Goal: Information Seeking & Learning: Learn about a topic

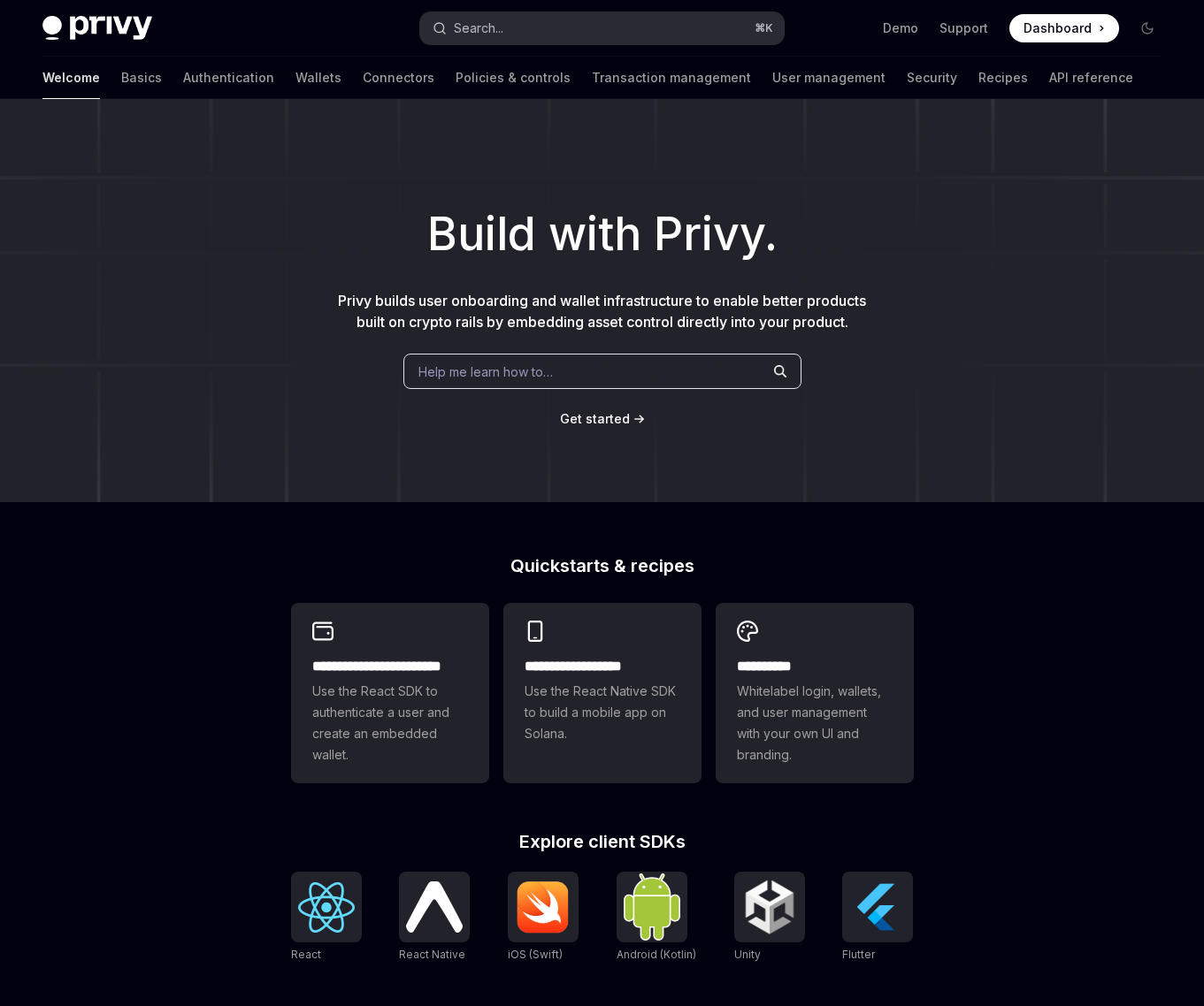
click at [541, 31] on button "Search... ⌘ K" at bounding box center [602, 28] width 364 height 32
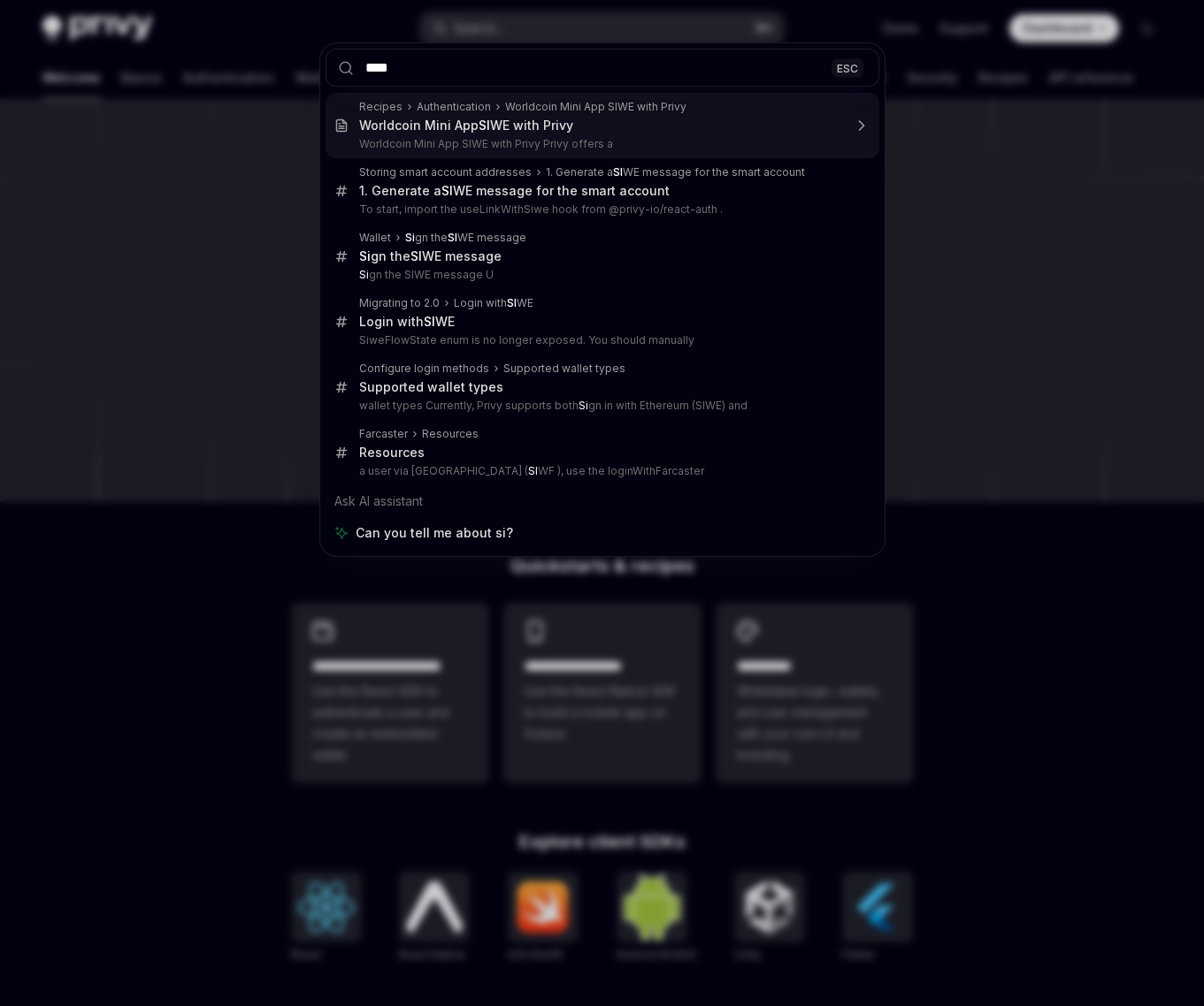
type input "****"
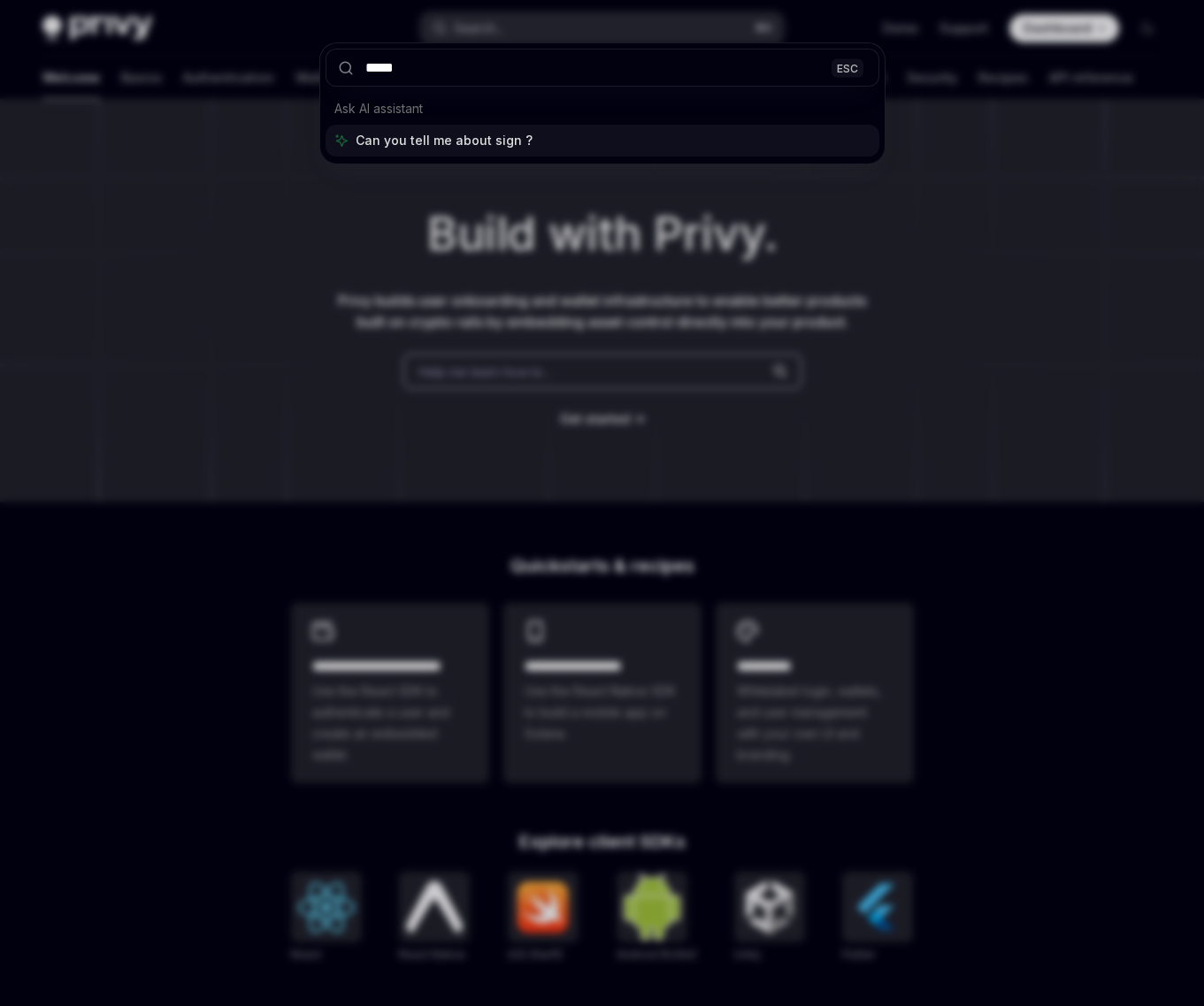
type textarea "*"
type input "**********"
type textarea "*"
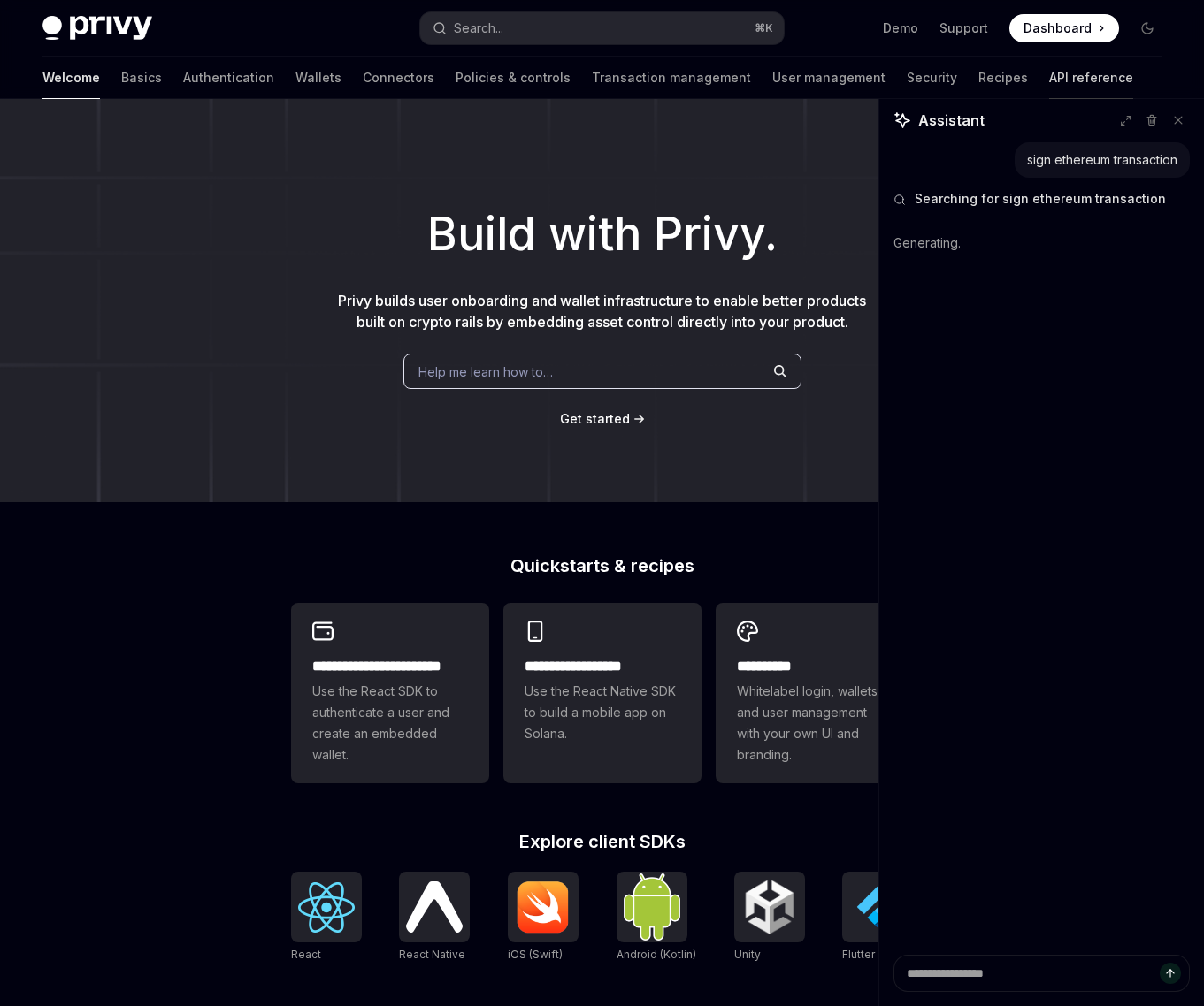
click at [1049, 79] on link "API reference" at bounding box center [1092, 77] width 84 height 42
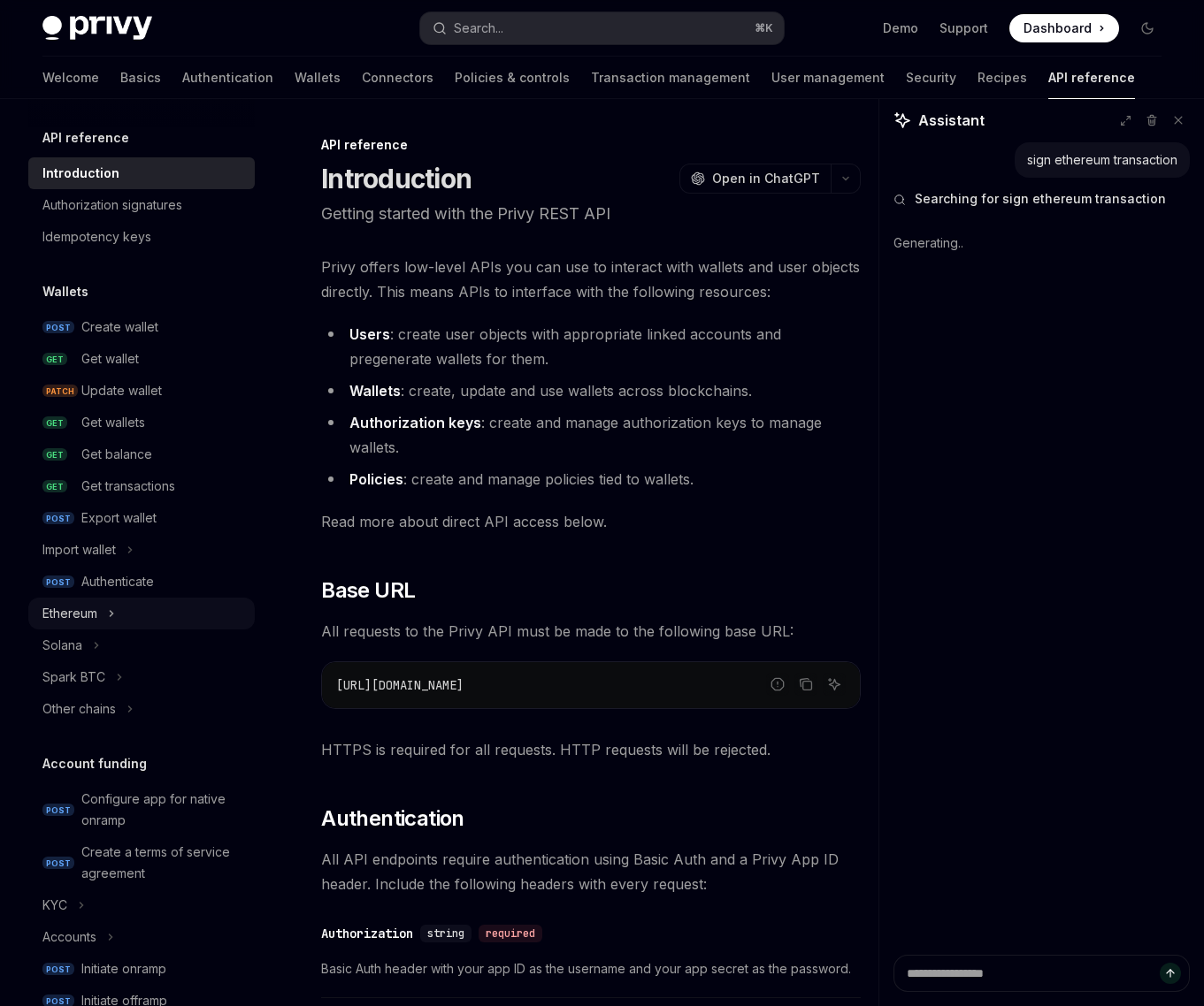
click at [107, 610] on button "Ethereum" at bounding box center [142, 613] width 227 height 32
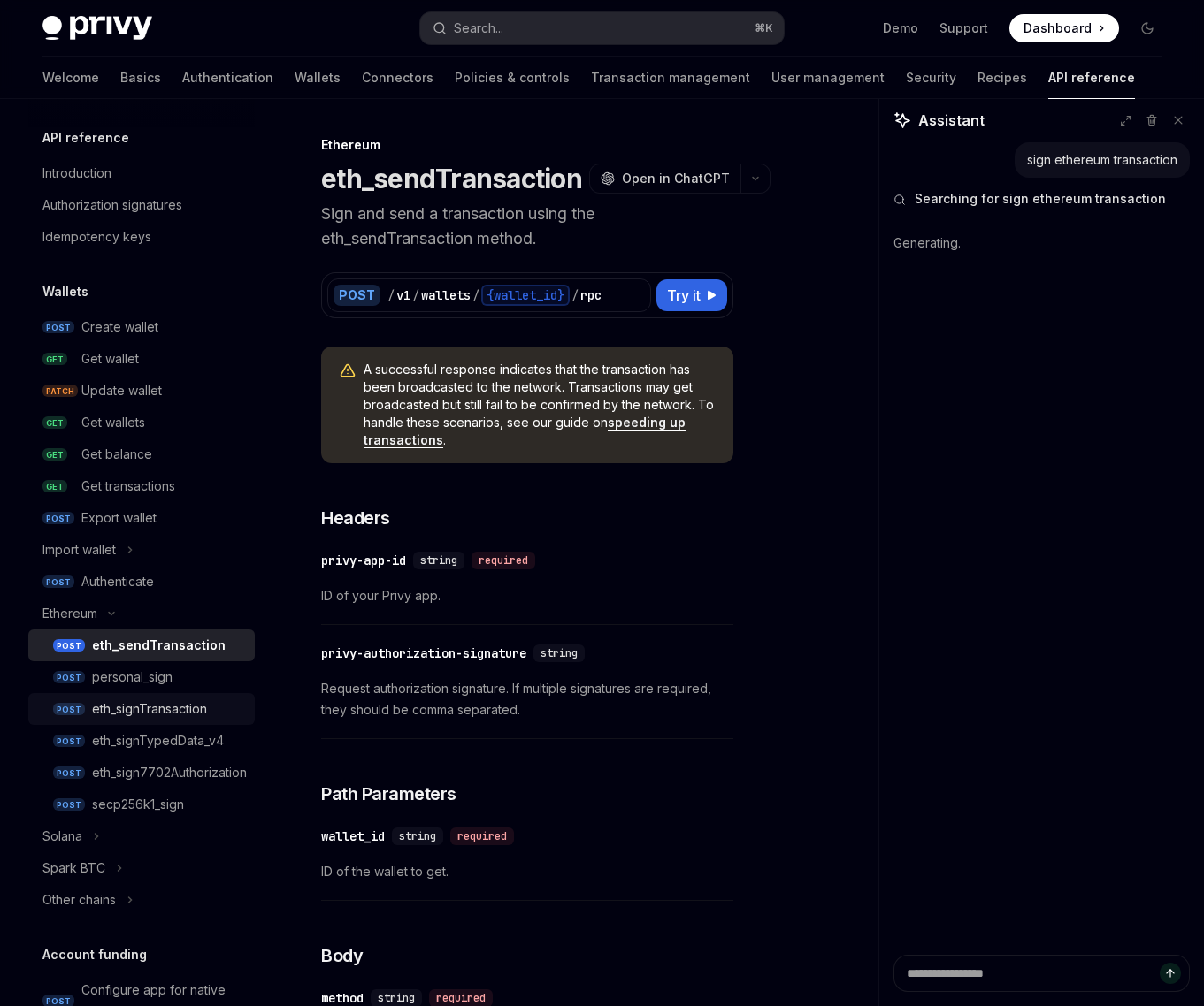
click at [156, 701] on div "eth_signTransaction" at bounding box center [150, 709] width 115 height 22
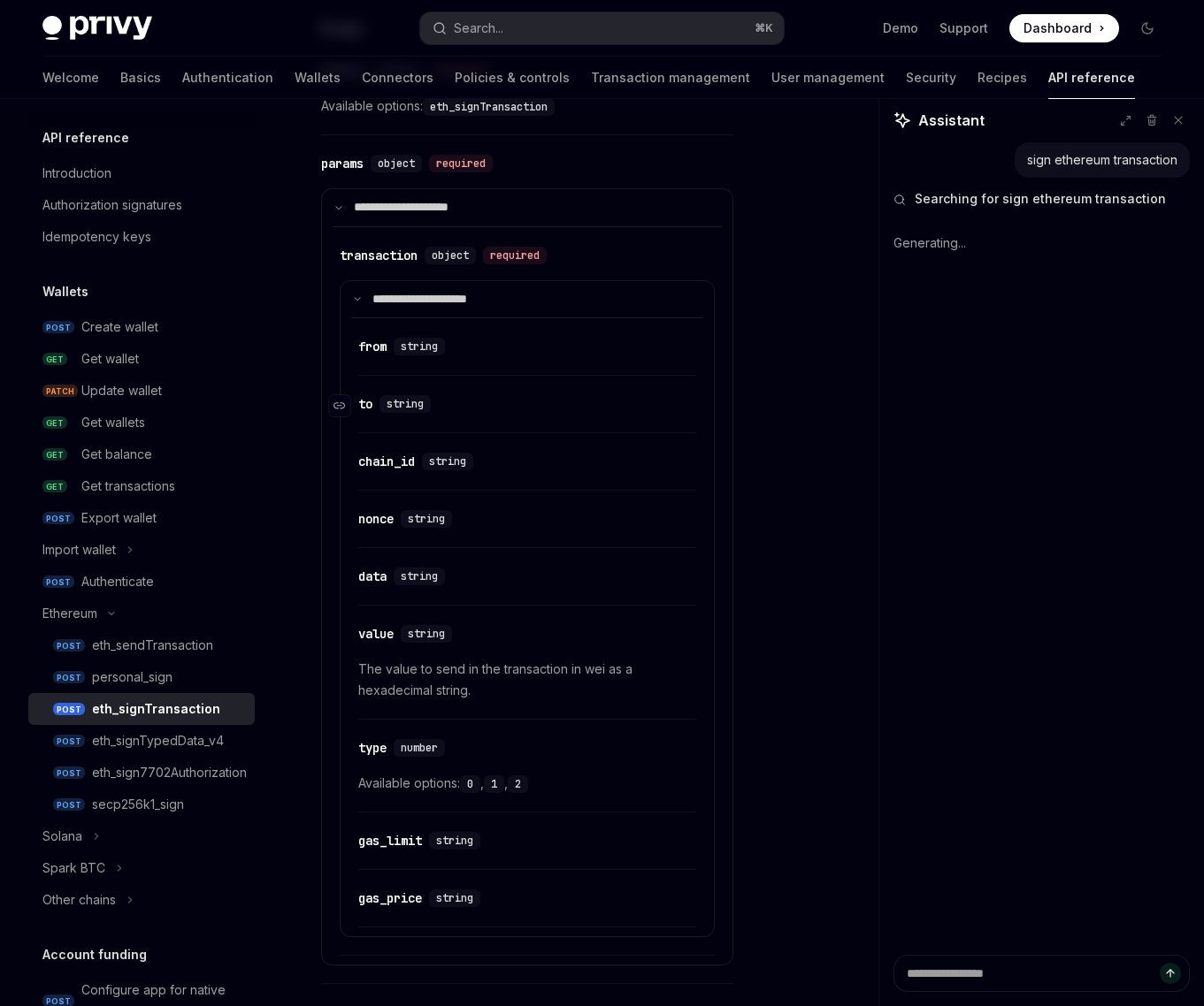
scroll to position [761, 0]
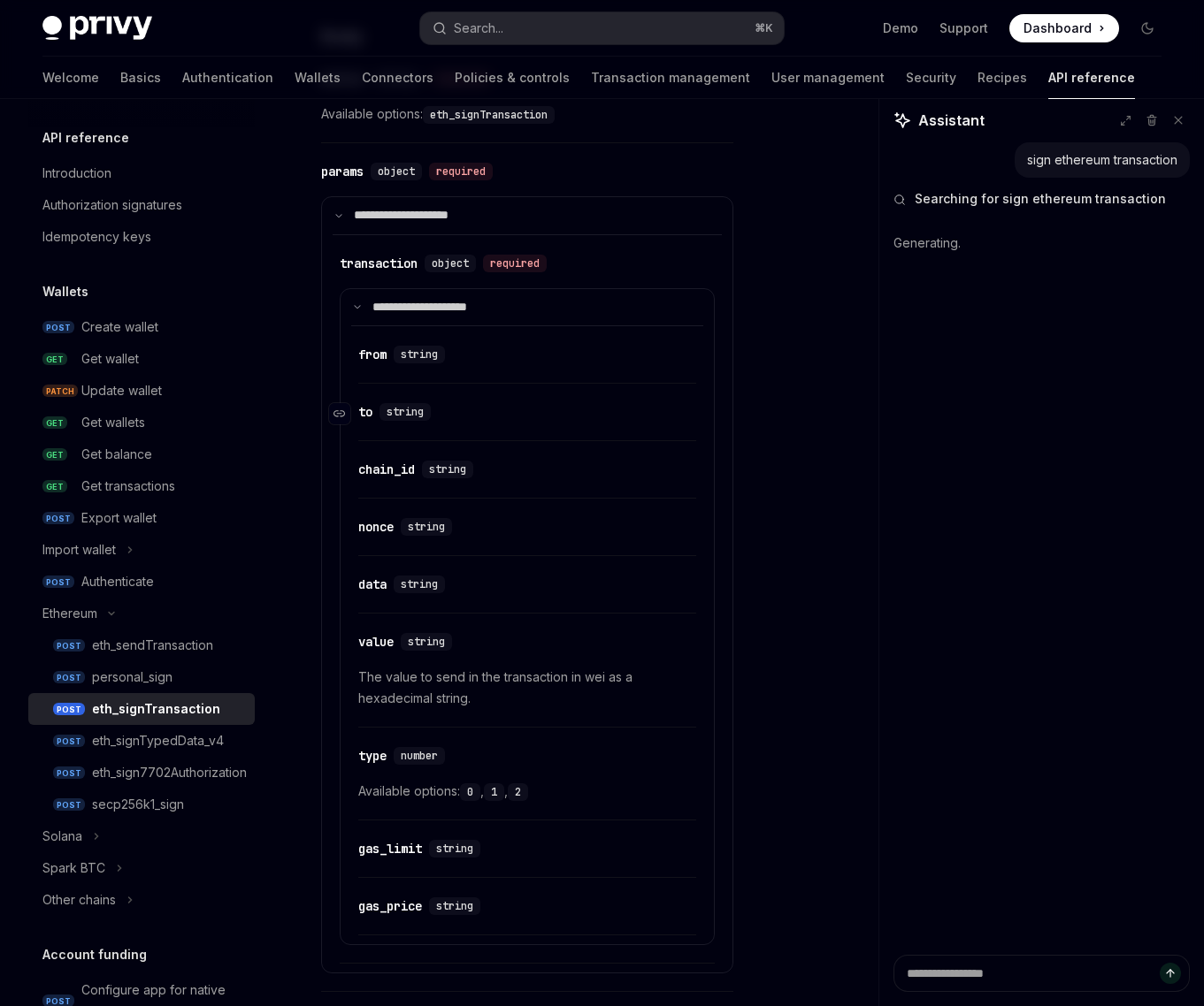
type textarea "*"
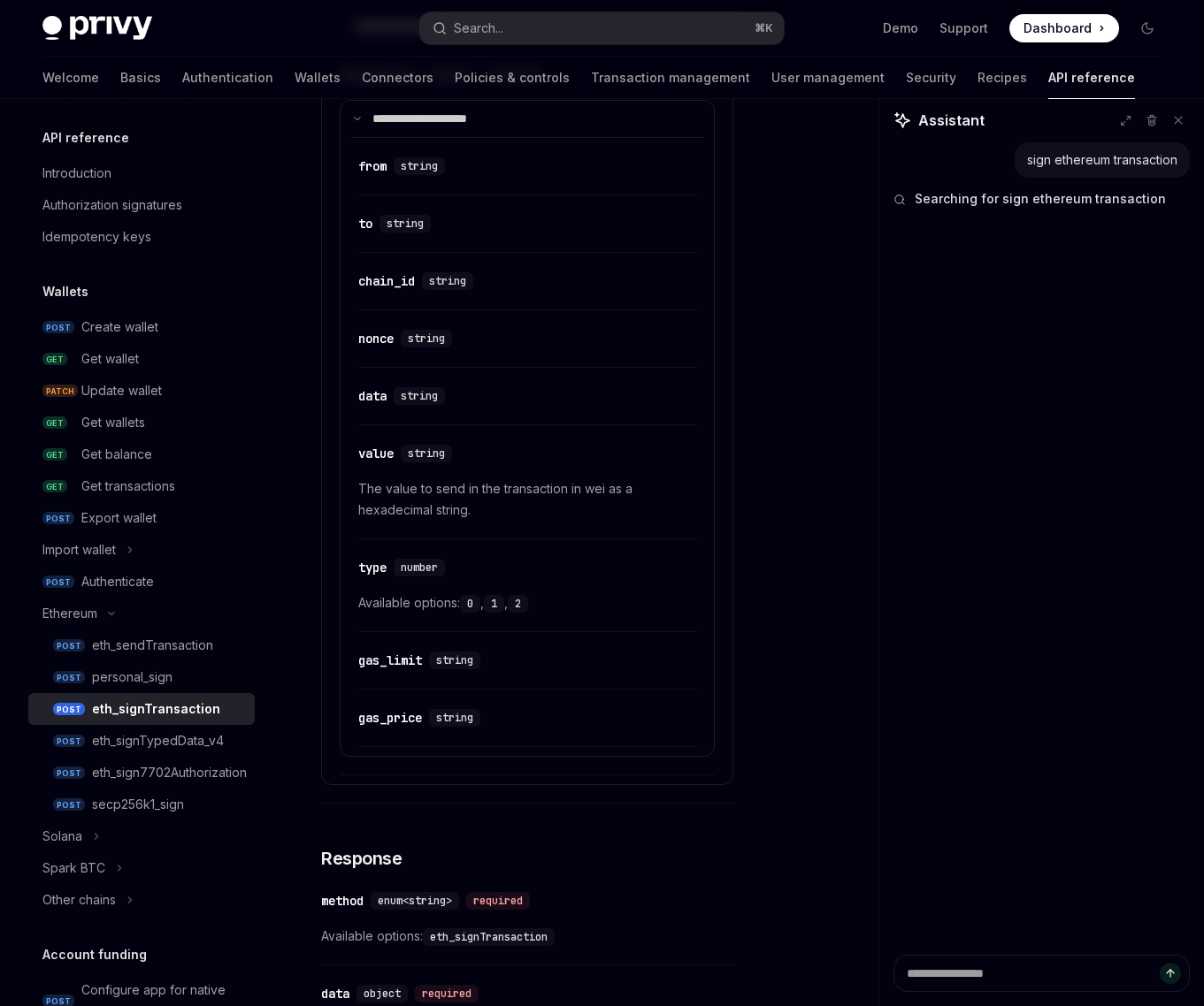
scroll to position [944, 0]
